Goal: Obtain resource: Obtain resource

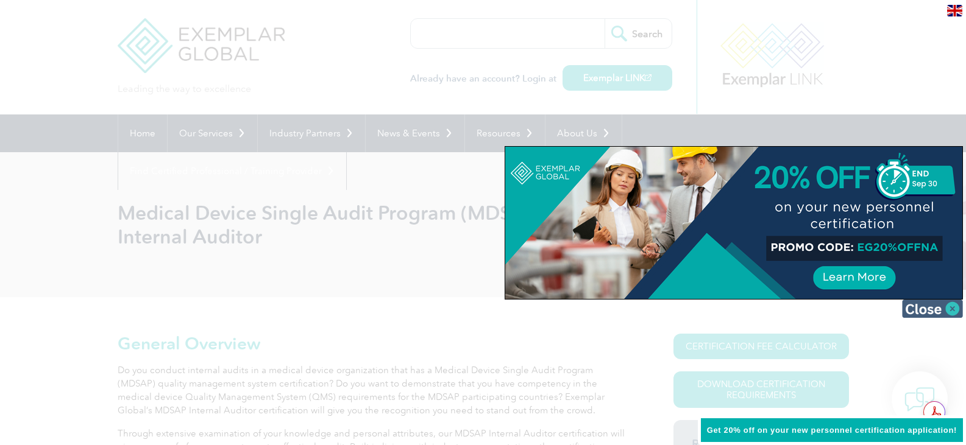
click at [923, 310] on img at bounding box center [932, 309] width 61 height 18
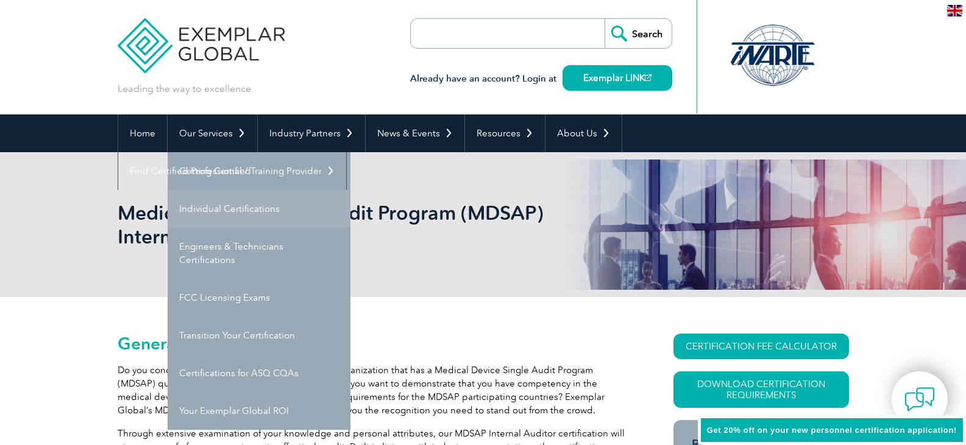
click at [249, 208] on link "Individual Certifications" at bounding box center [259, 209] width 183 height 38
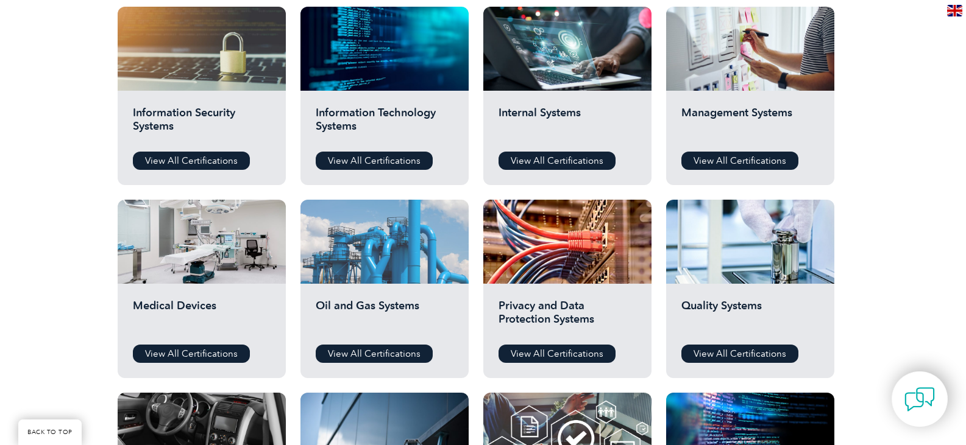
scroll to position [670, 0]
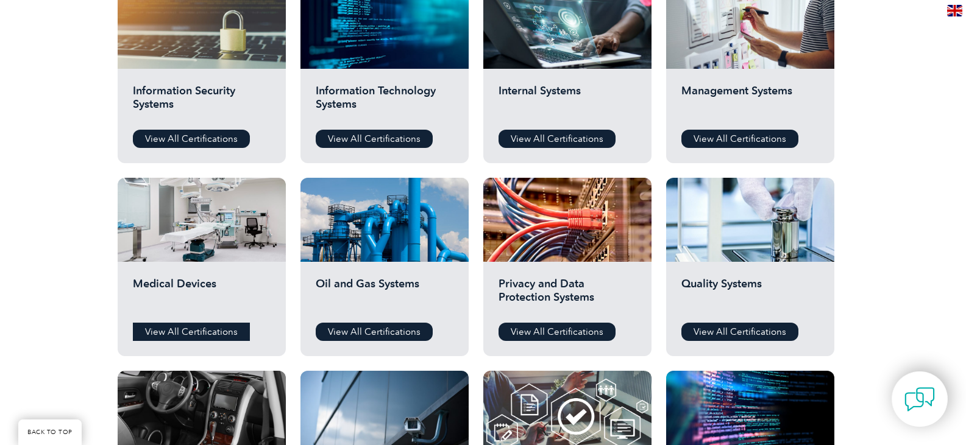
click at [182, 331] on link "View All Certifications" at bounding box center [191, 332] width 117 height 18
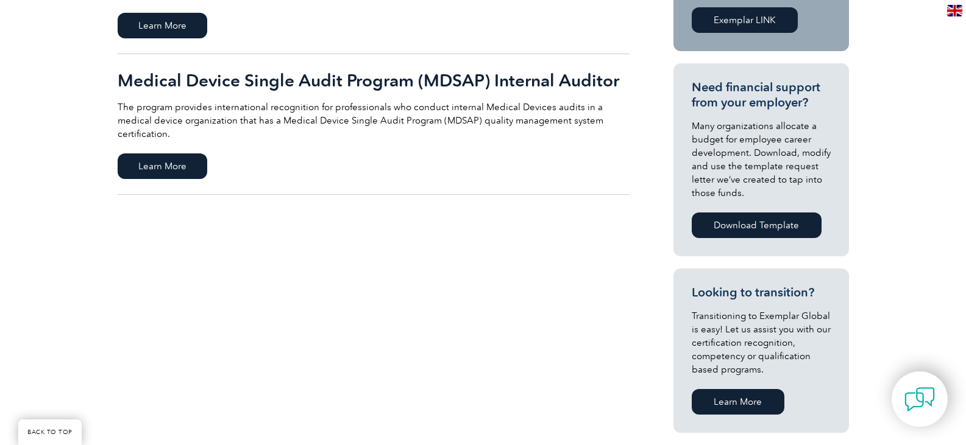
scroll to position [305, 0]
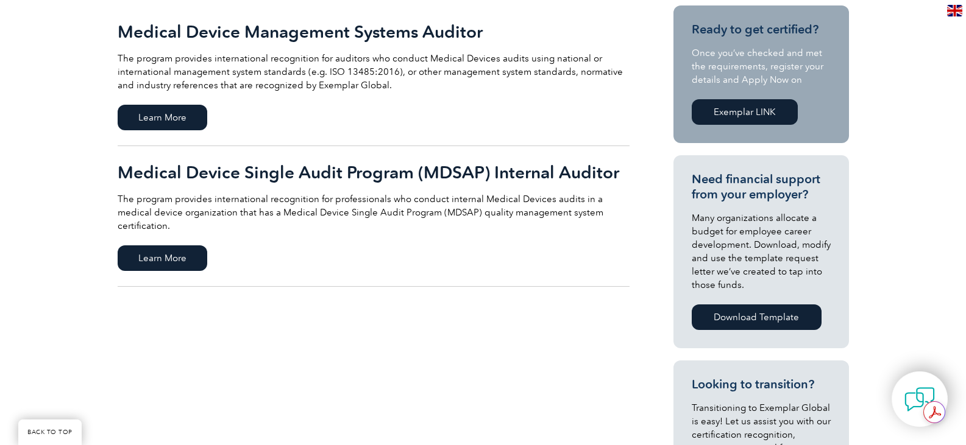
click at [202, 34] on h2 "Medical Device Management Systems Auditor" at bounding box center [374, 31] width 512 height 19
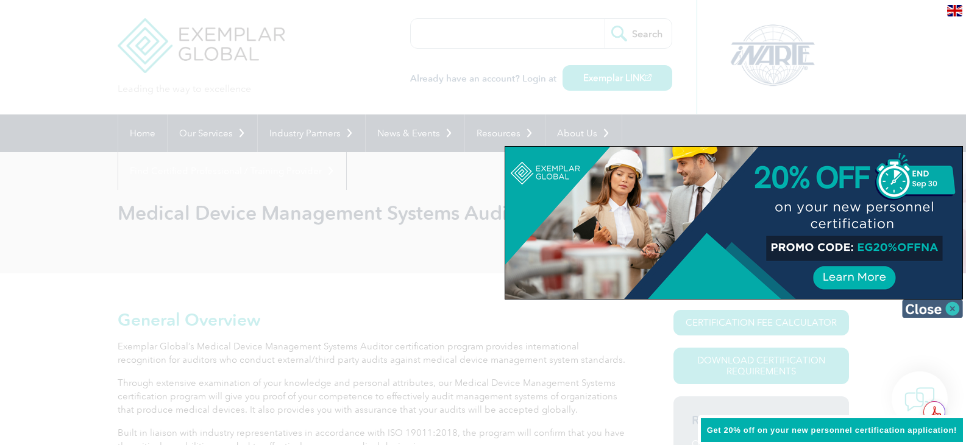
click at [925, 308] on img at bounding box center [932, 309] width 61 height 18
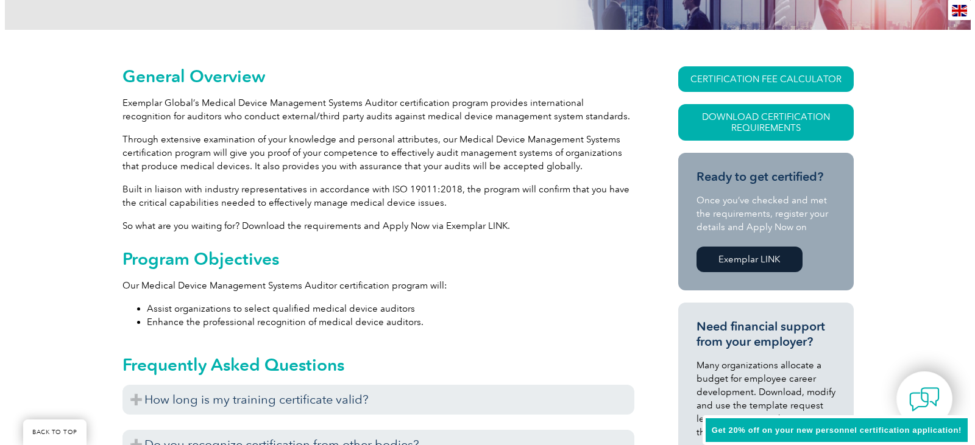
scroll to position [61, 0]
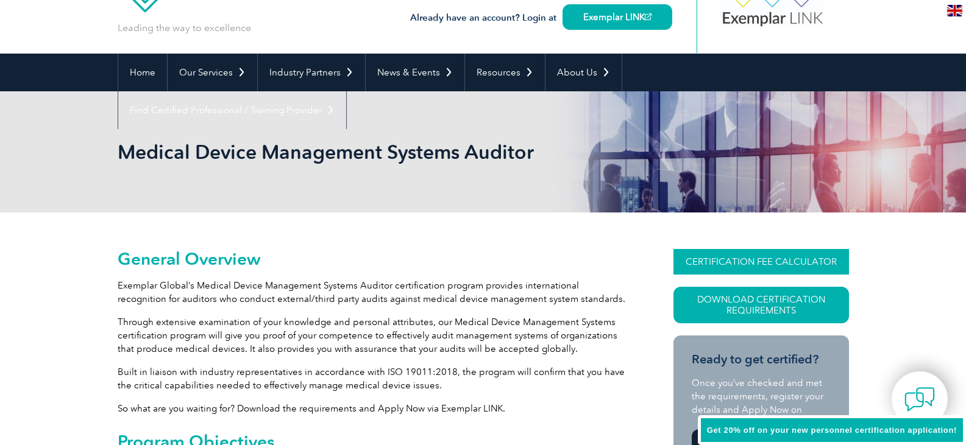
click at [752, 261] on link "CERTIFICATION FEE CALCULATOR" at bounding box center [760, 262] width 175 height 26
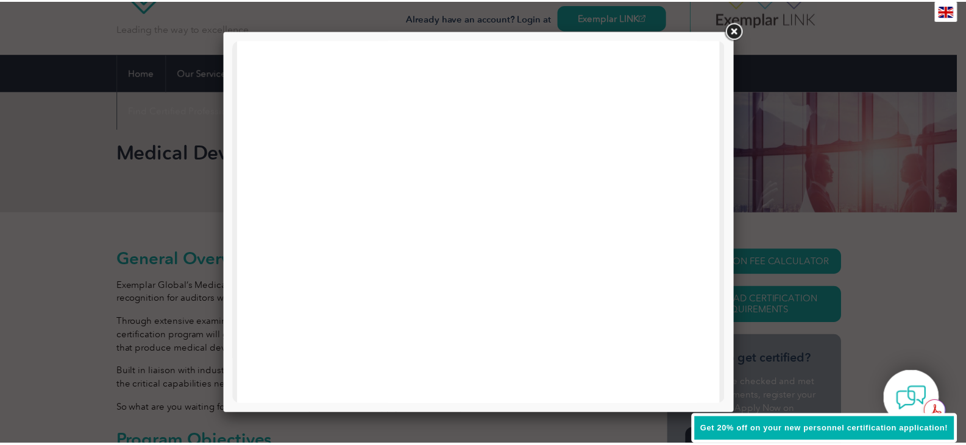
scroll to position [398, 0]
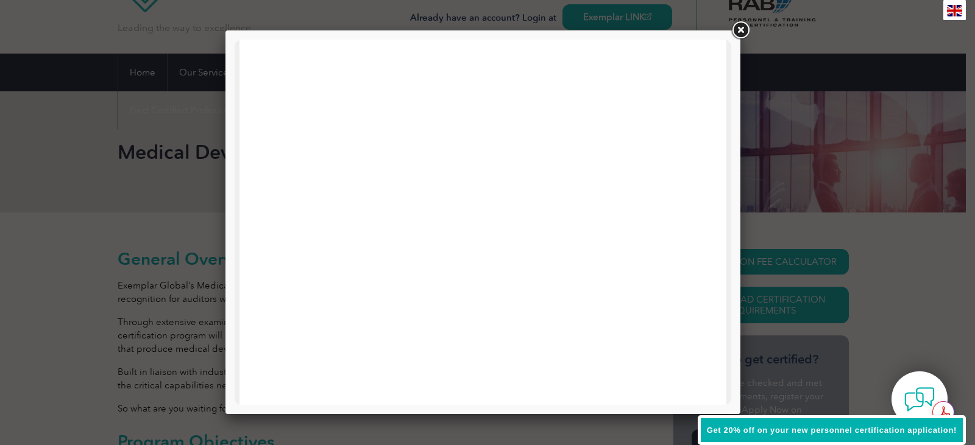
click at [740, 29] on link at bounding box center [740, 30] width 22 height 22
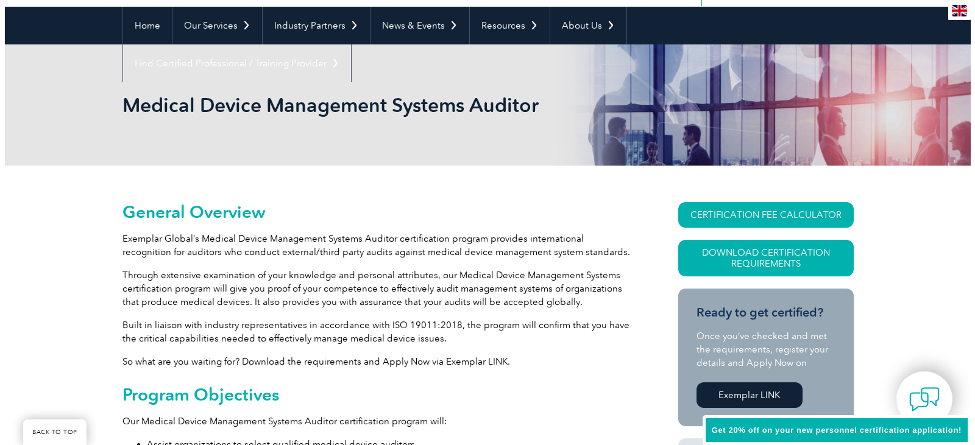
scroll to position [183, 0]
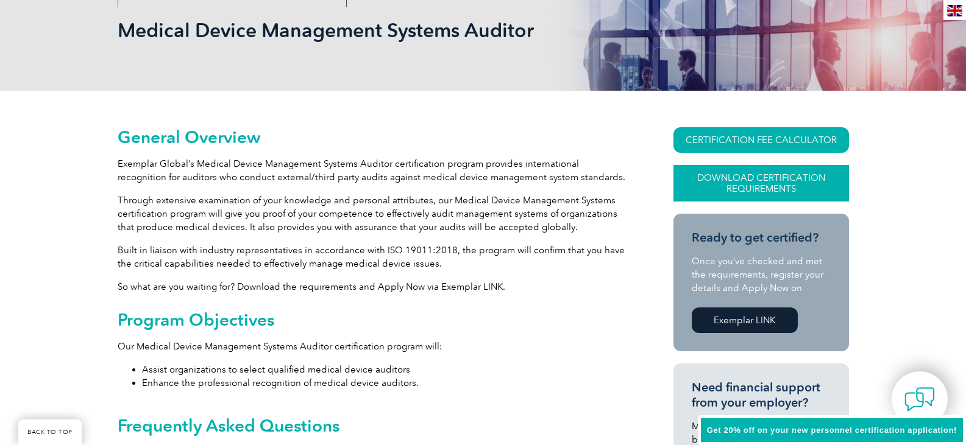
click at [740, 179] on link "Download Certification Requirements" at bounding box center [760, 183] width 175 height 37
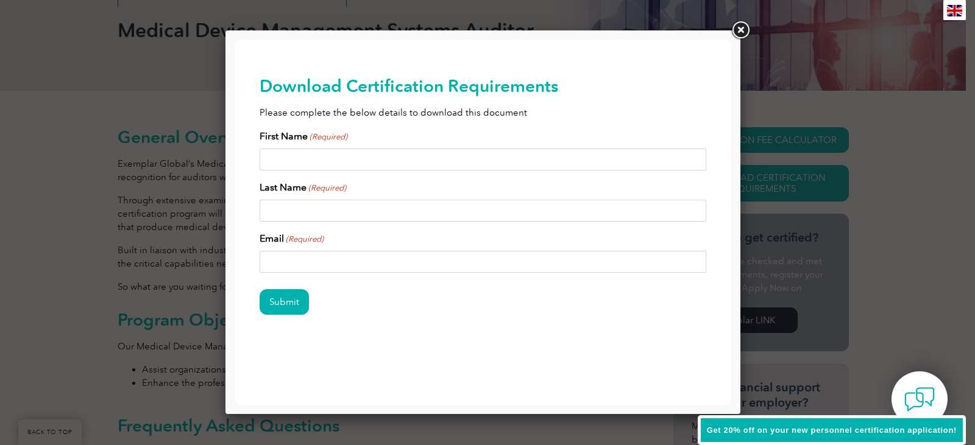
scroll to position [0, 0]
click at [292, 160] on input "First Name (Required)" at bounding box center [483, 160] width 447 height 22
type input "Hector"
type input "Portillo"
type input "hportillo22@hotmail.com"
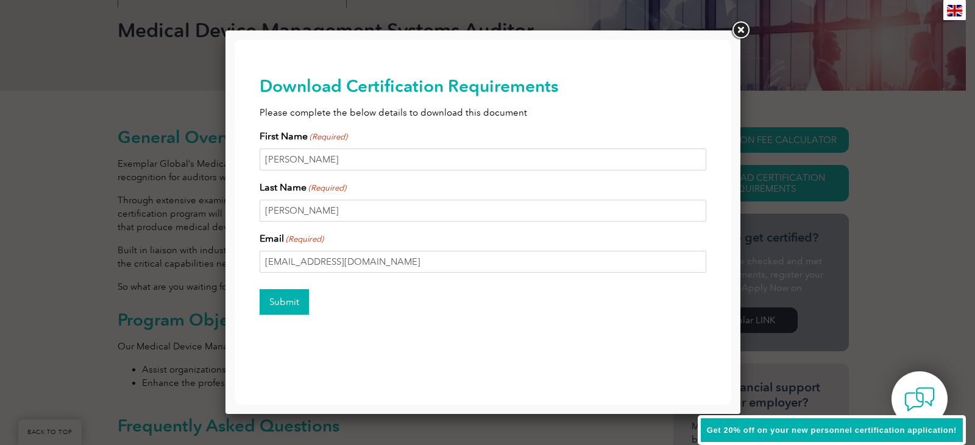
click at [285, 294] on input "Submit" at bounding box center [284, 302] width 49 height 26
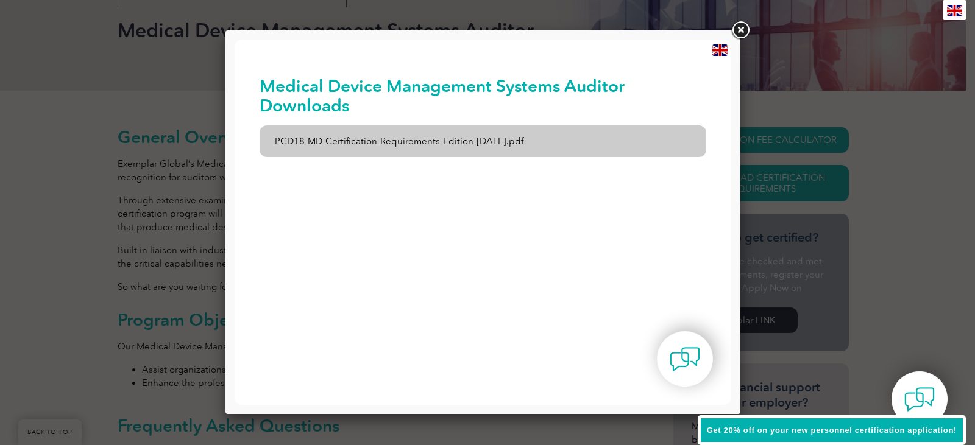
click at [425, 141] on link "PCD18-MD-Certification-Requirements-Edition-1-June-2020.pdf" at bounding box center [483, 142] width 447 height 32
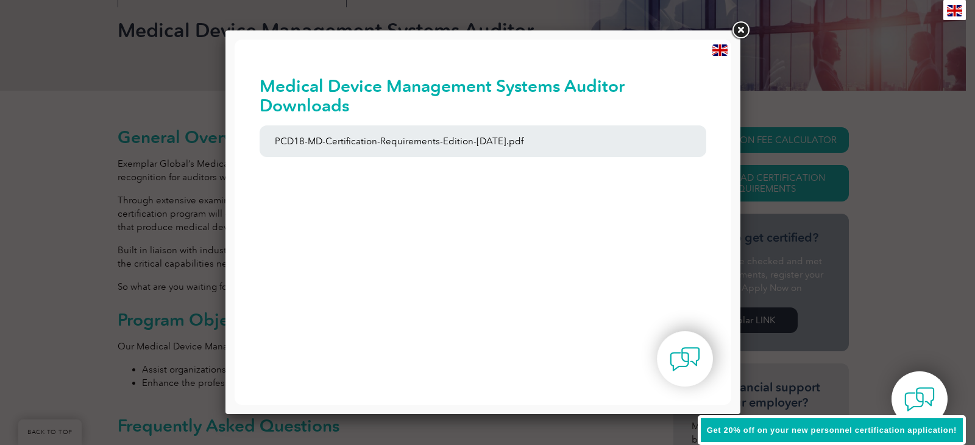
click at [741, 29] on link at bounding box center [740, 30] width 22 height 22
